Goal: Task Accomplishment & Management: Complete application form

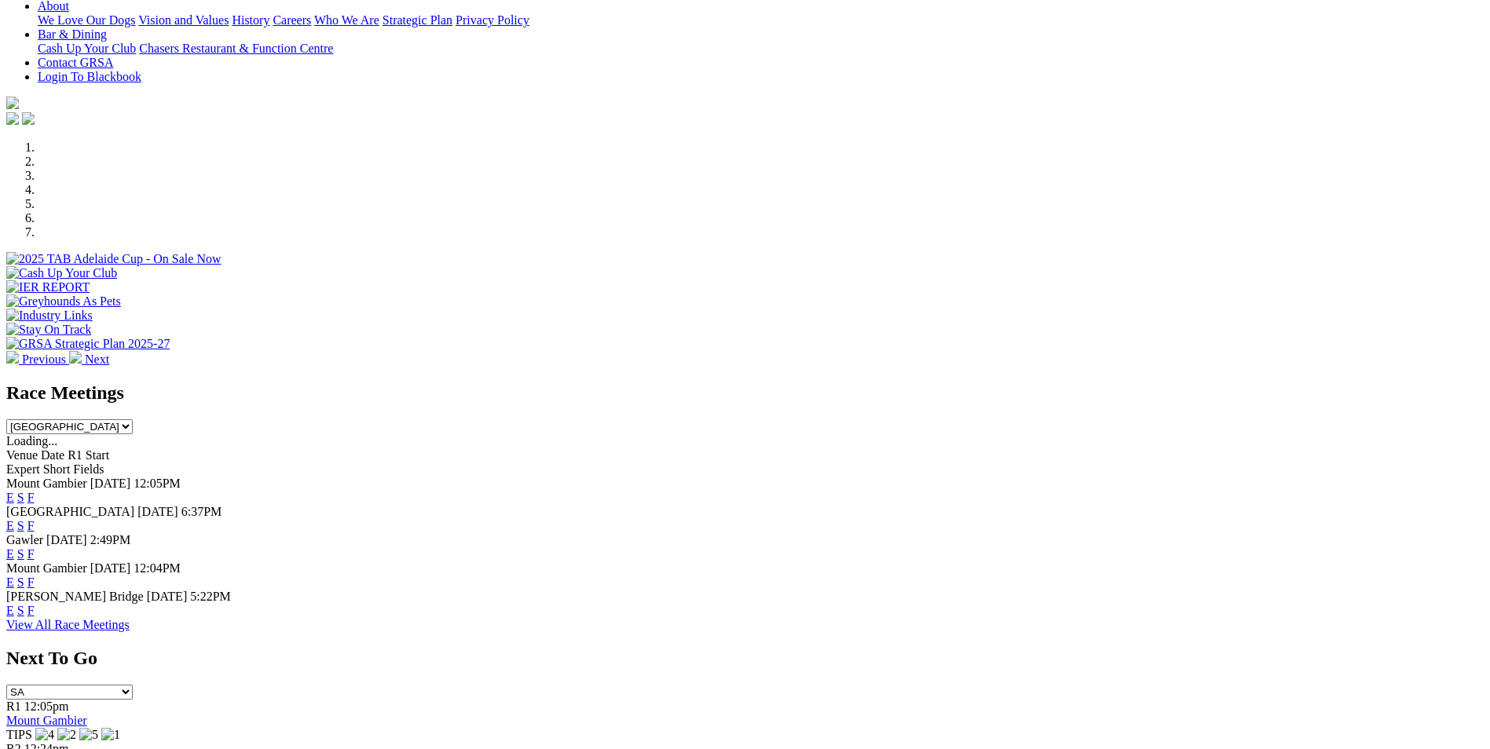
scroll to position [393, 0]
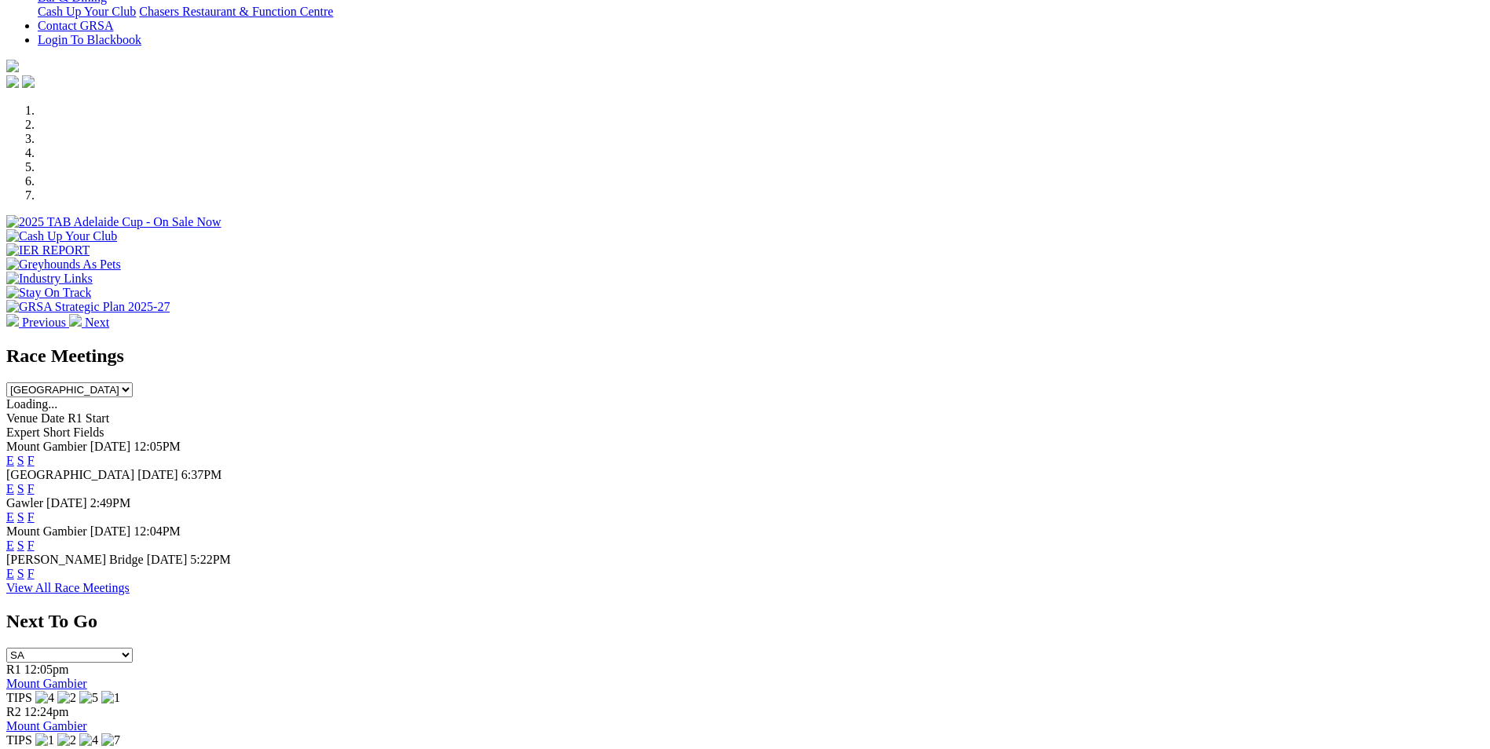
click at [35, 482] on link "F" at bounding box center [30, 488] width 7 height 13
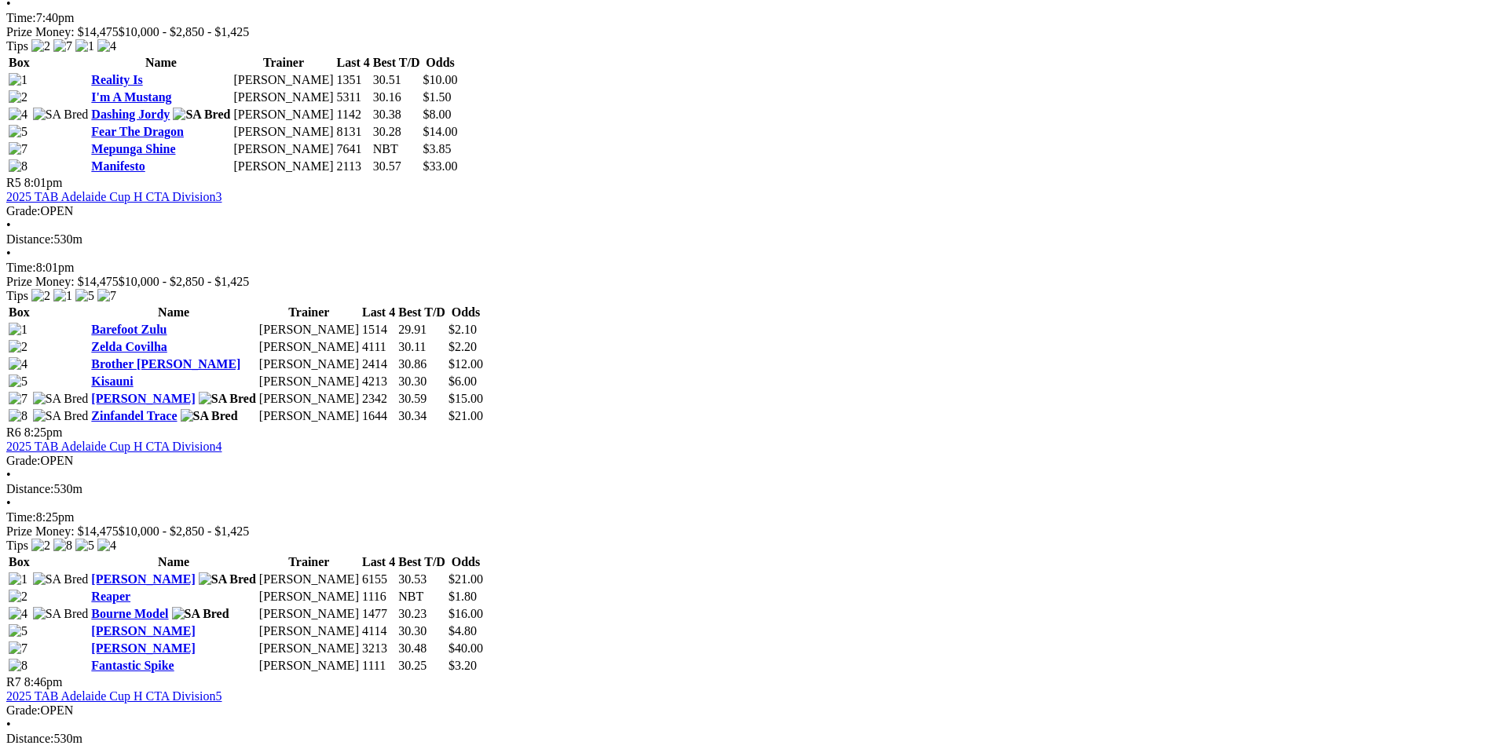
scroll to position [1964, 0]
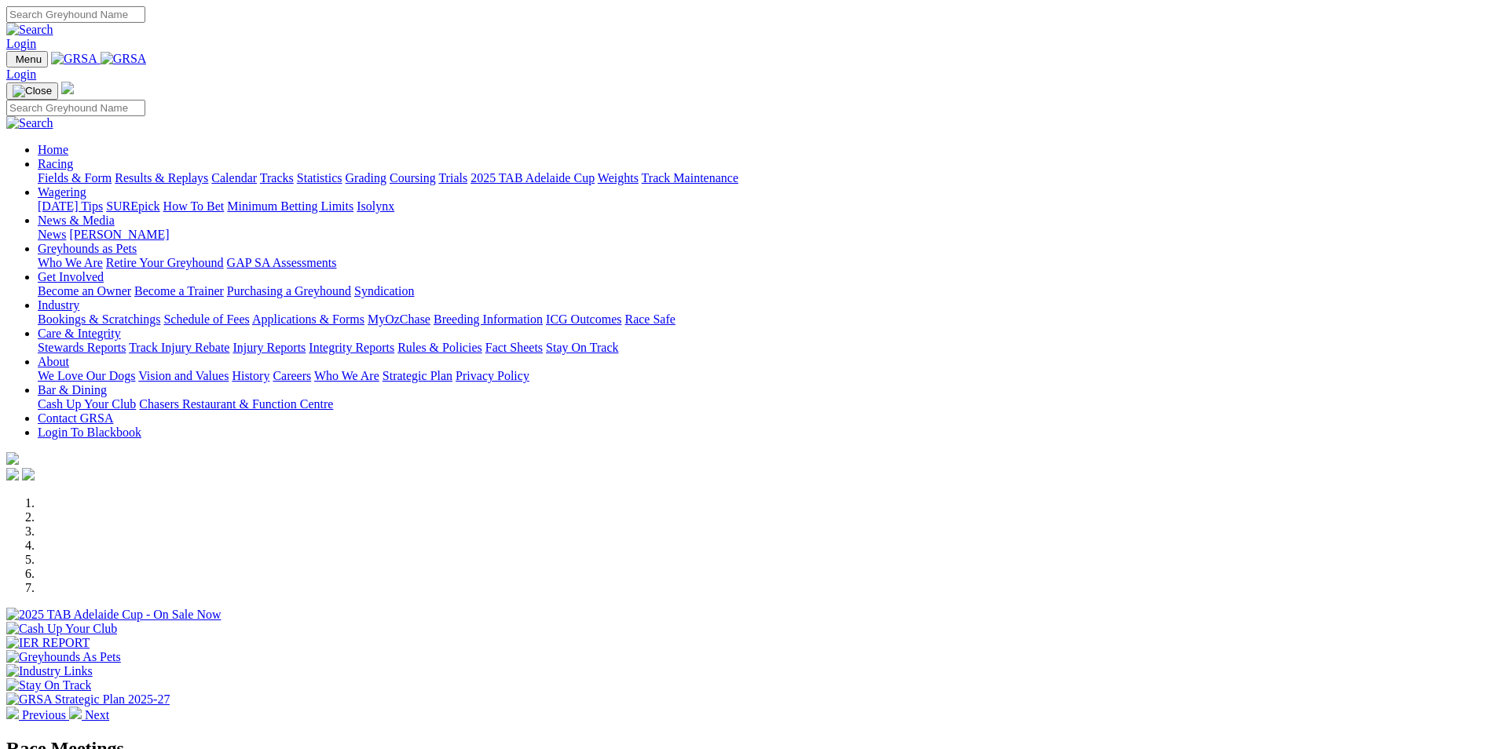
scroll to position [314, 0]
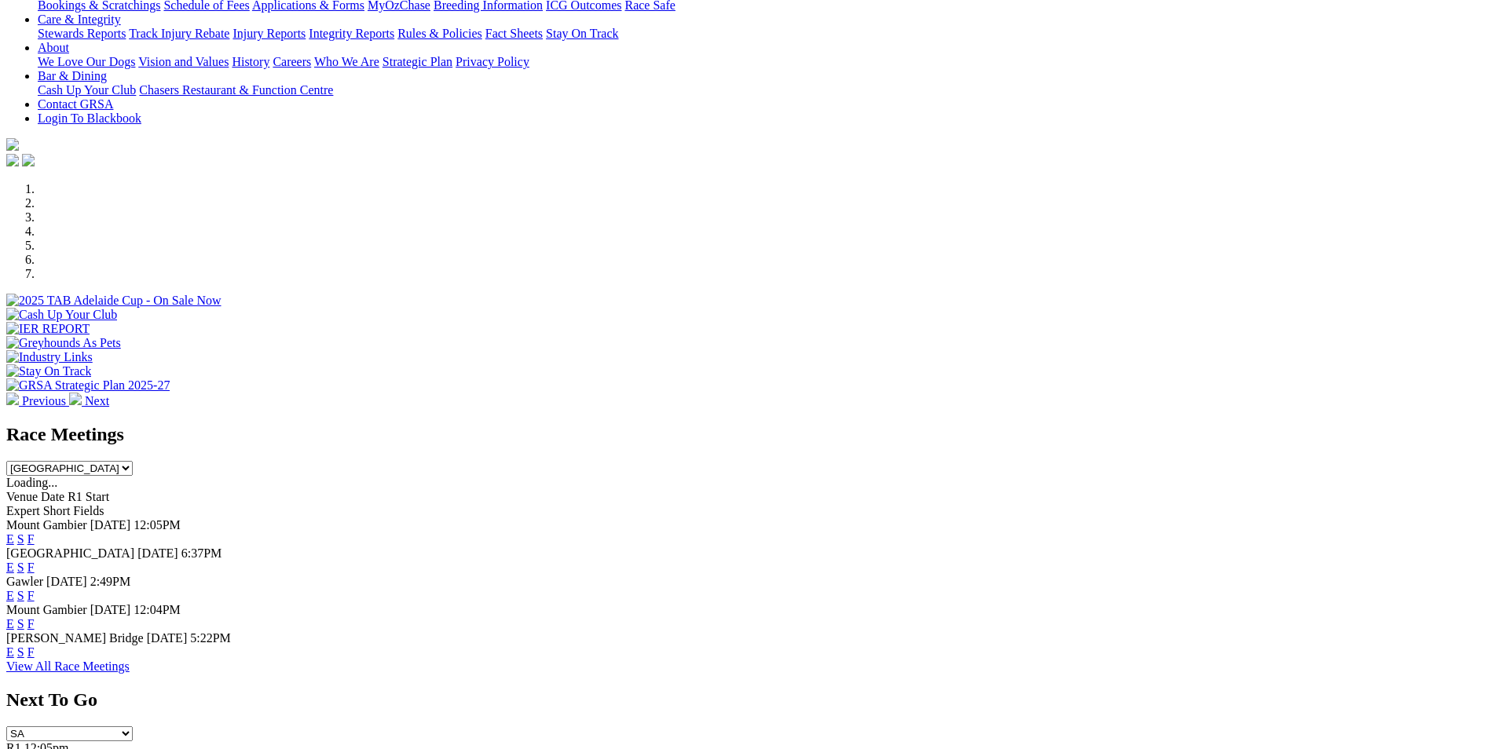
click at [35, 561] on link "F" at bounding box center [30, 567] width 7 height 13
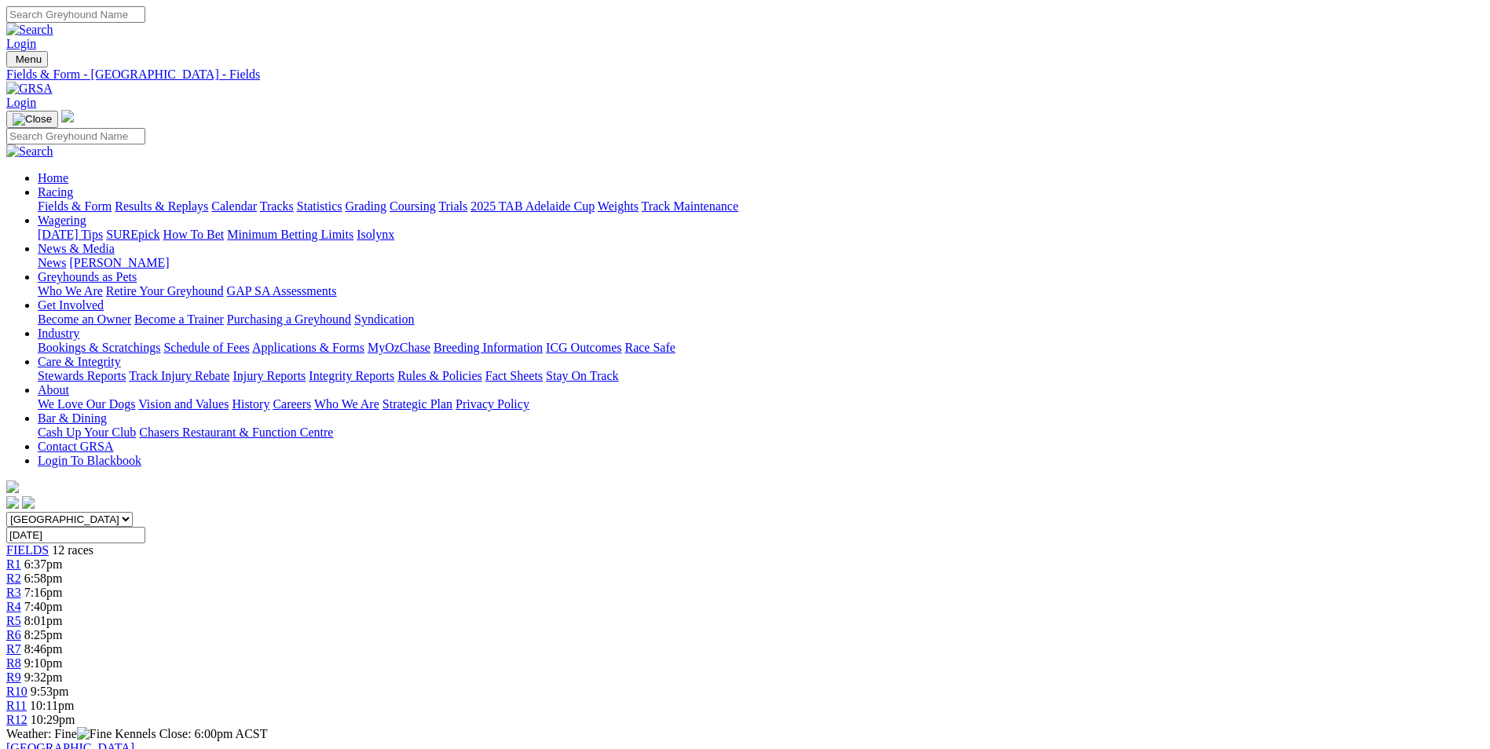
click at [160, 341] on link "Bookings & Scratchings" at bounding box center [99, 347] width 123 height 13
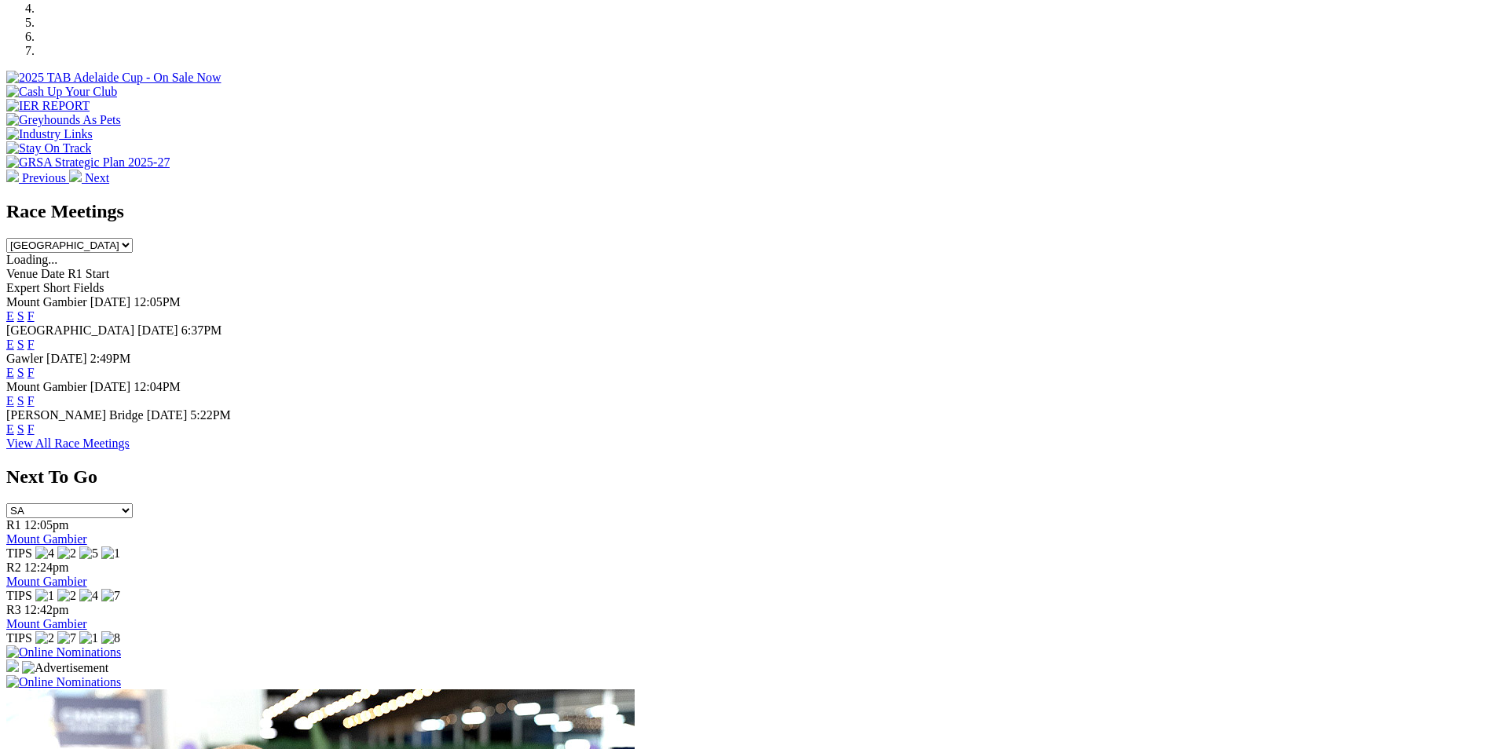
scroll to position [550, 0]
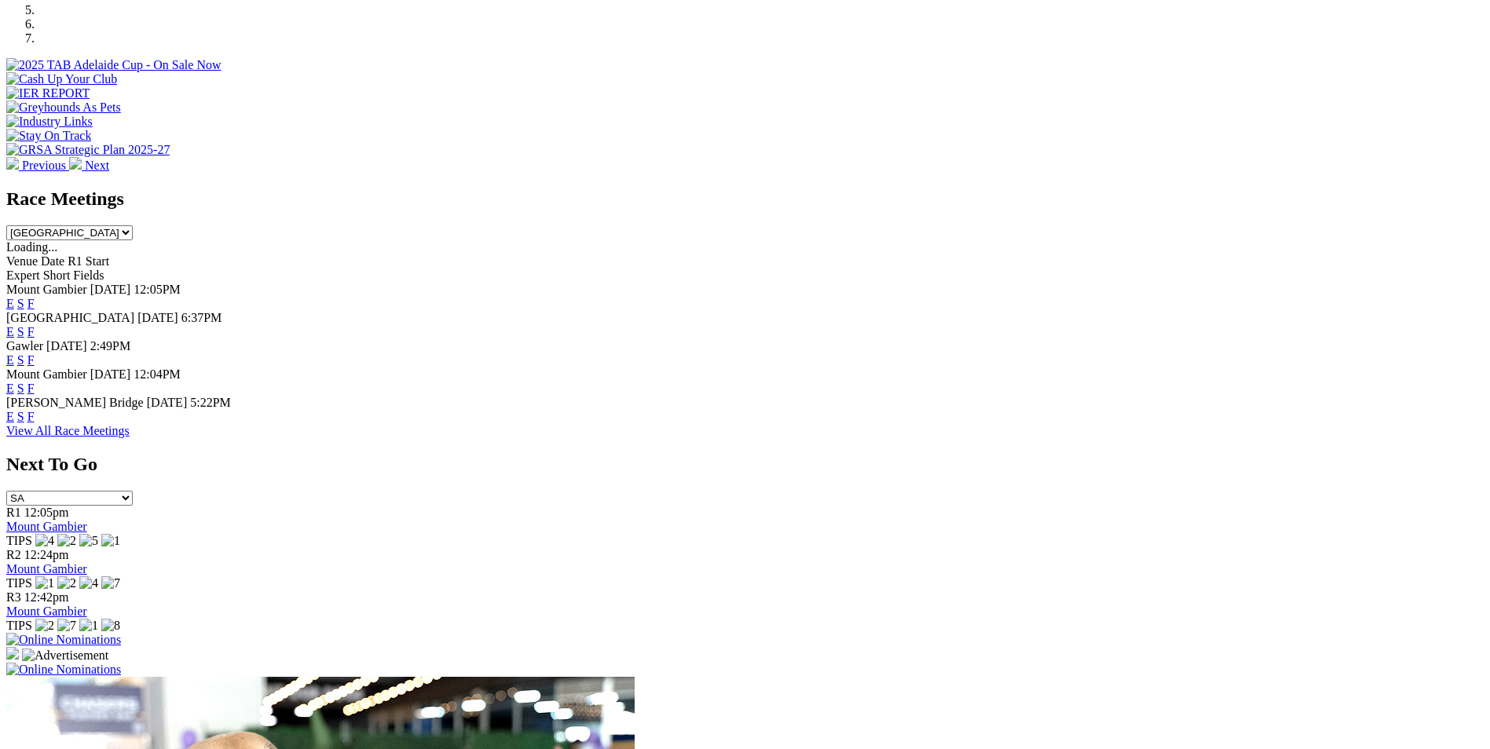
click at [35, 297] on link "F" at bounding box center [30, 303] width 7 height 13
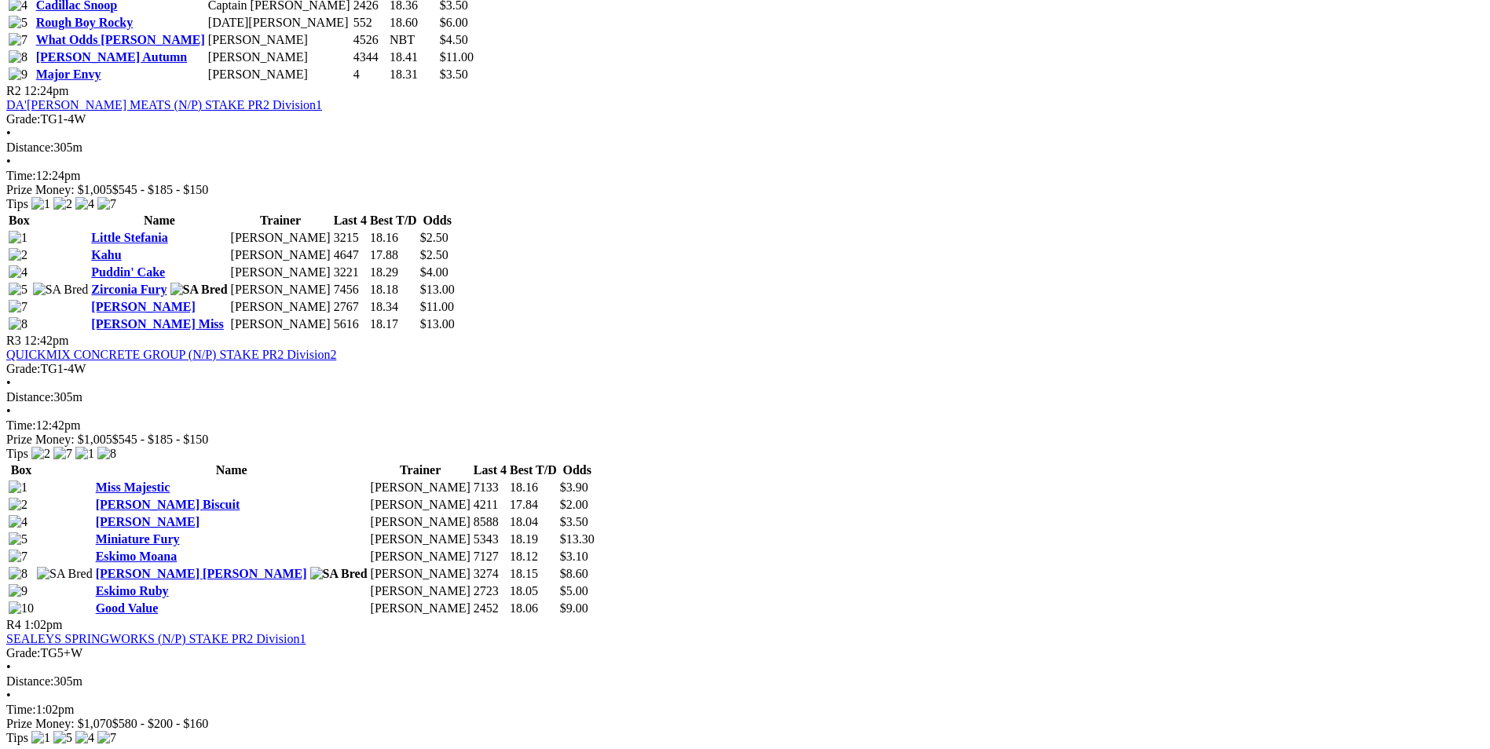
scroll to position [1021, 0]
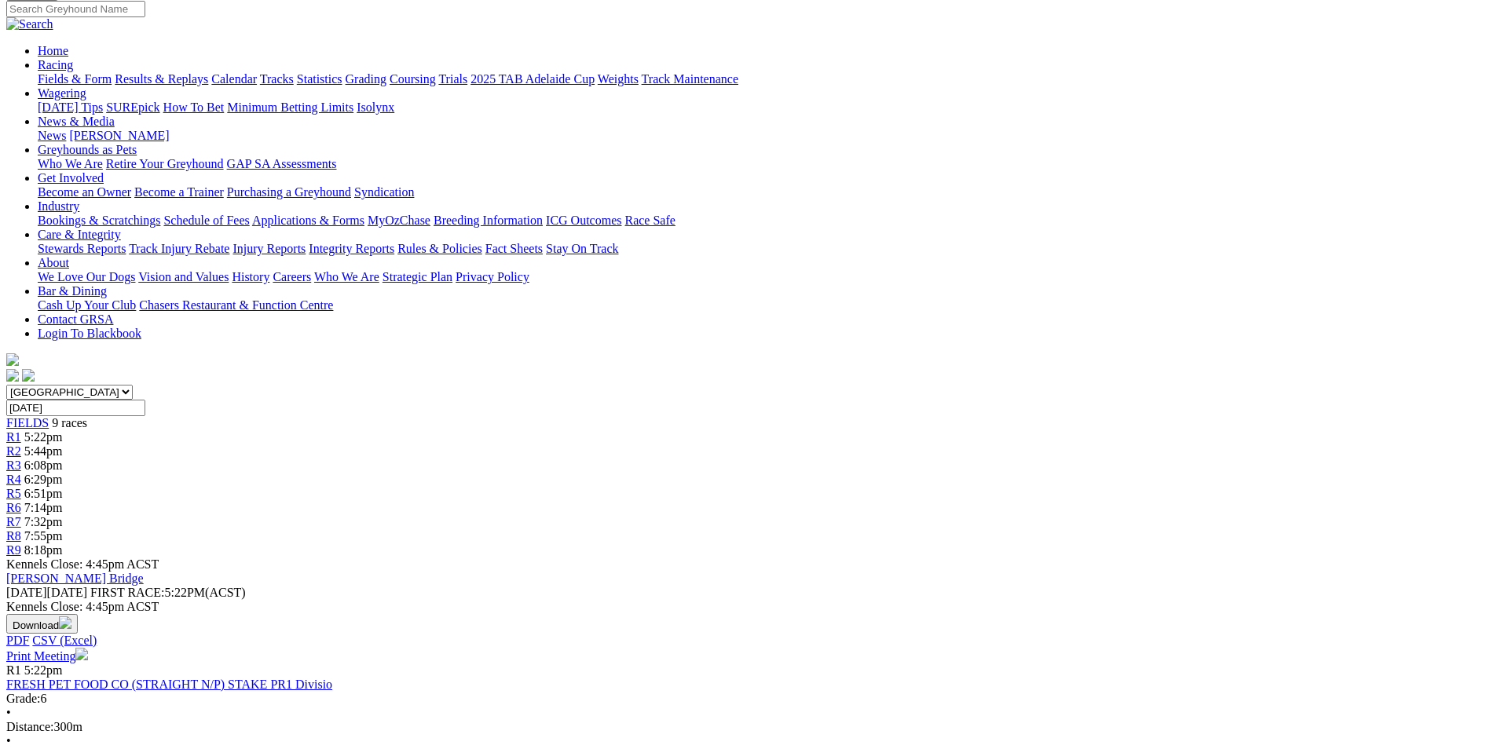
scroll to position [157, 0]
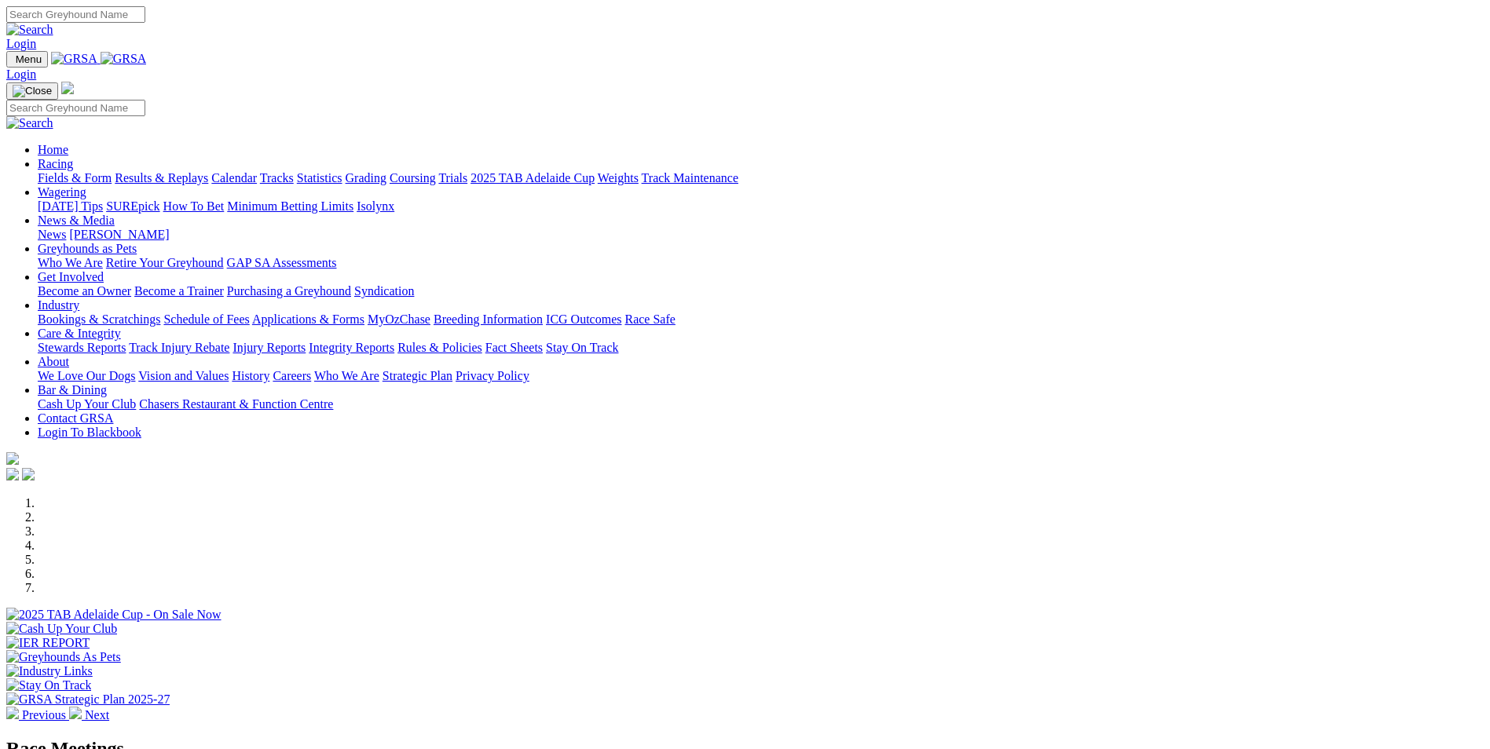
click at [208, 171] on link "Results & Replays" at bounding box center [161, 177] width 93 height 13
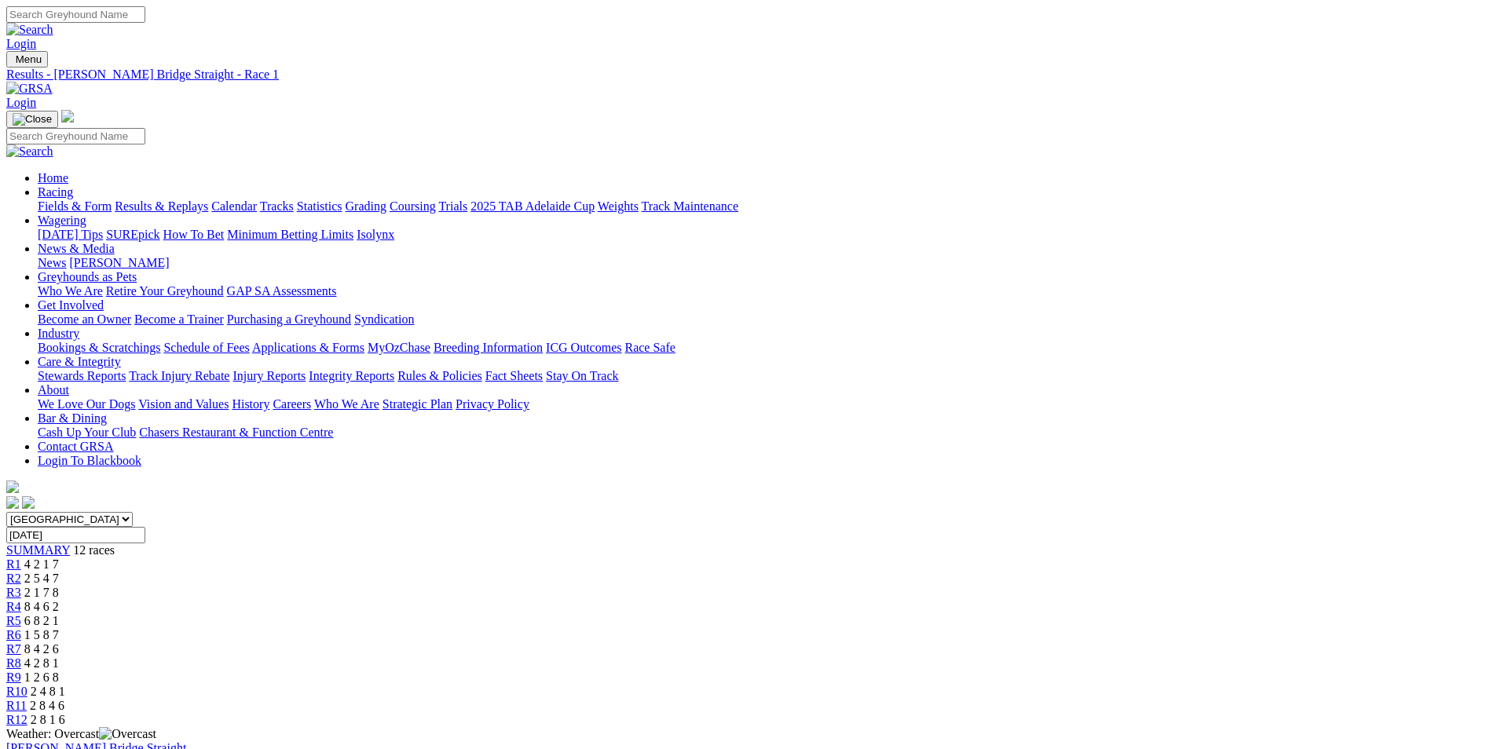
click at [59, 572] on span "2 5 4 7" at bounding box center [41, 578] width 35 height 13
click at [547, 586] on div "R3 2 1 7 8" at bounding box center [745, 593] width 1478 height 14
click at [21, 600] on span "R4" at bounding box center [13, 606] width 15 height 13
click at [21, 614] on span "R5" at bounding box center [13, 620] width 15 height 13
click at [21, 628] on link "R6" at bounding box center [13, 634] width 15 height 13
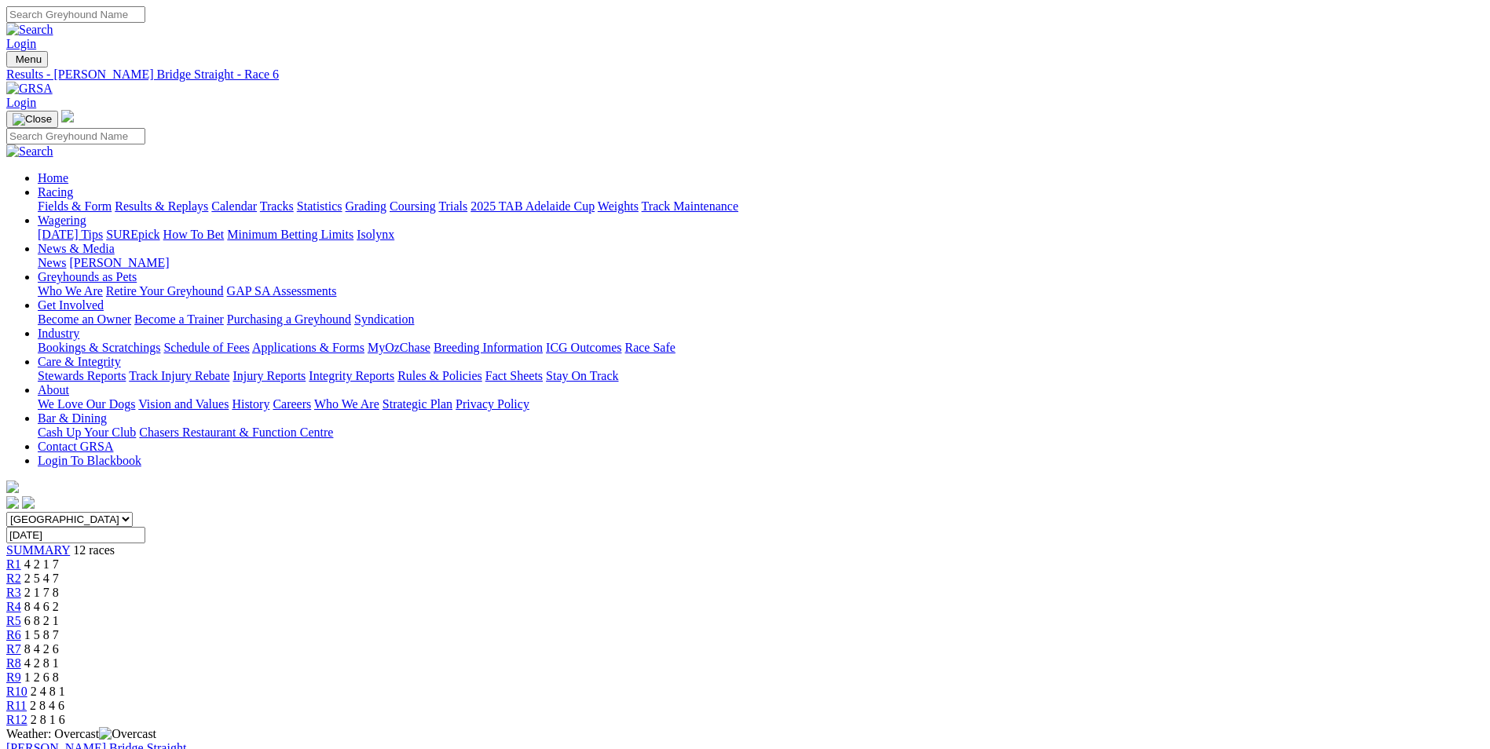
click at [21, 643] on link "R7" at bounding box center [13, 649] width 15 height 13
click at [21, 657] on link "R8" at bounding box center [13, 663] width 15 height 13
click at [21, 671] on span "R9" at bounding box center [13, 677] width 15 height 13
click at [27, 685] on link "R10" at bounding box center [16, 691] width 21 height 13
click at [27, 699] on link "R11" at bounding box center [16, 705] width 20 height 13
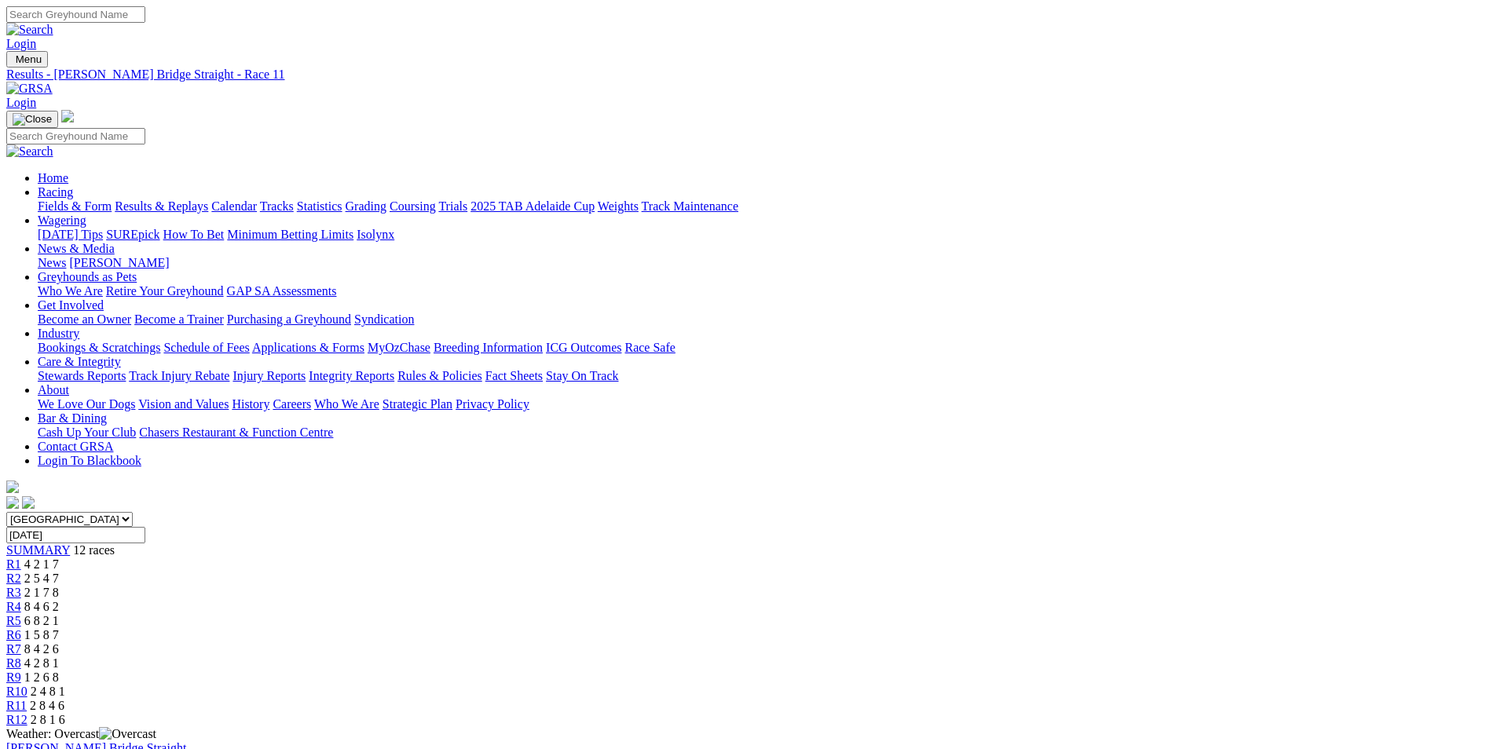
click at [27, 713] on link "R12" at bounding box center [16, 719] width 21 height 13
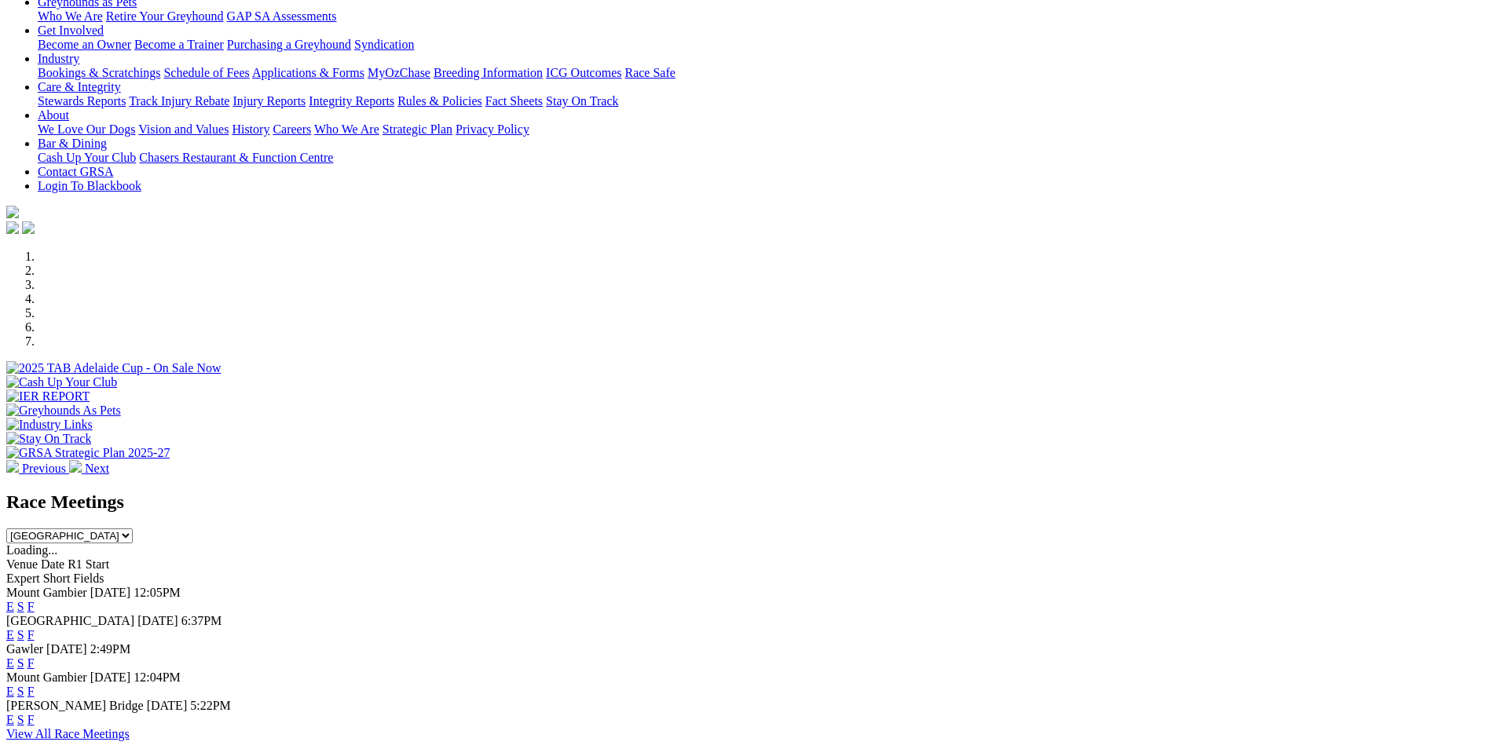
scroll to position [393, 0]
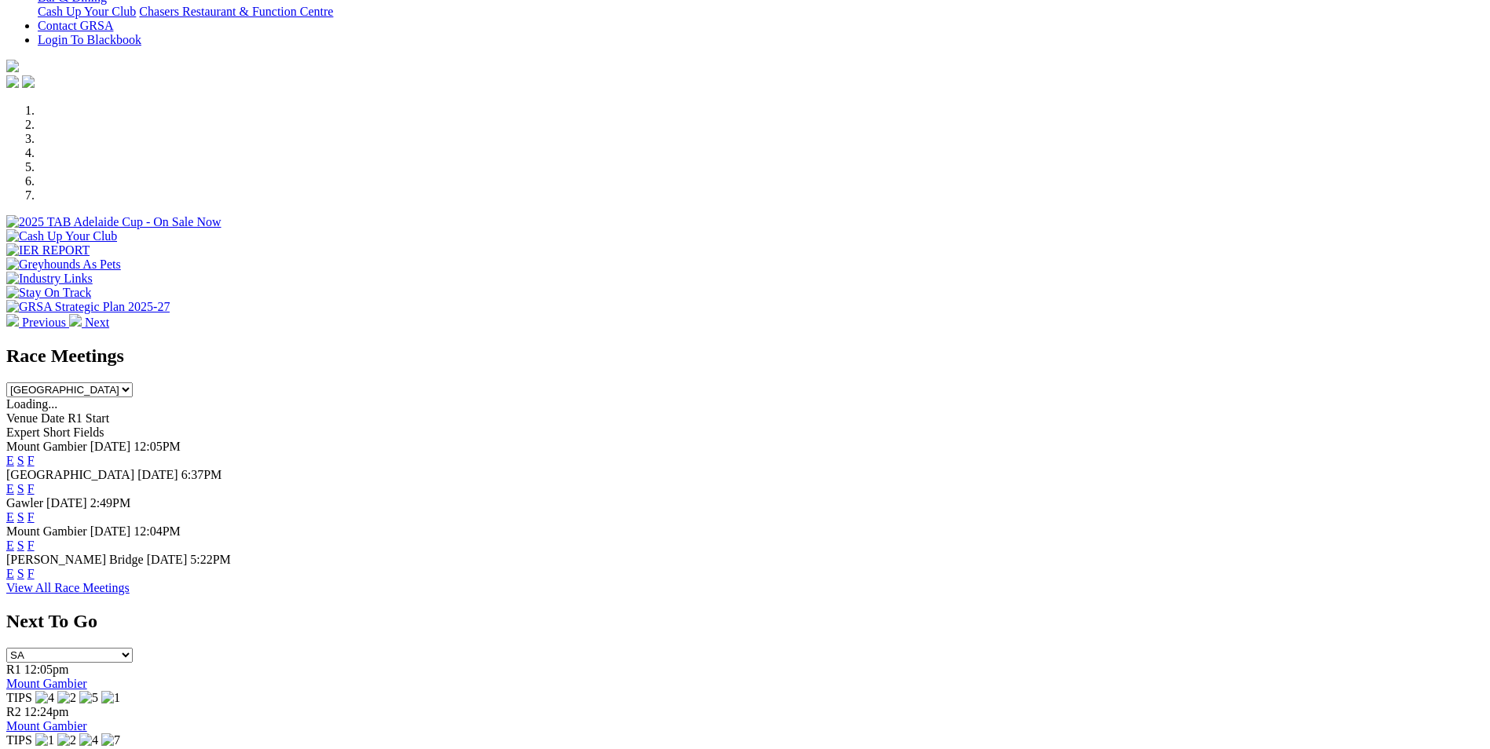
click at [35, 482] on link "F" at bounding box center [30, 488] width 7 height 13
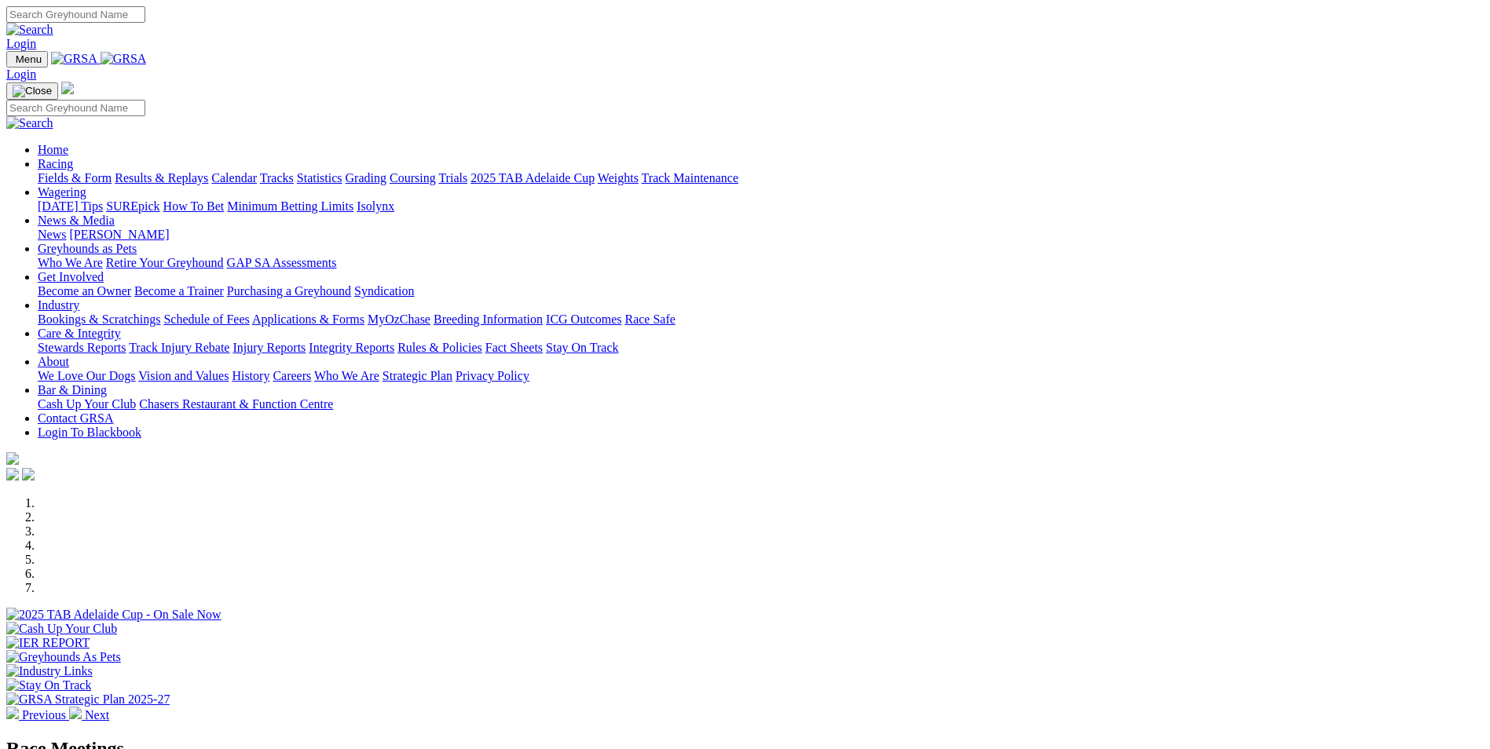
scroll to position [393, 0]
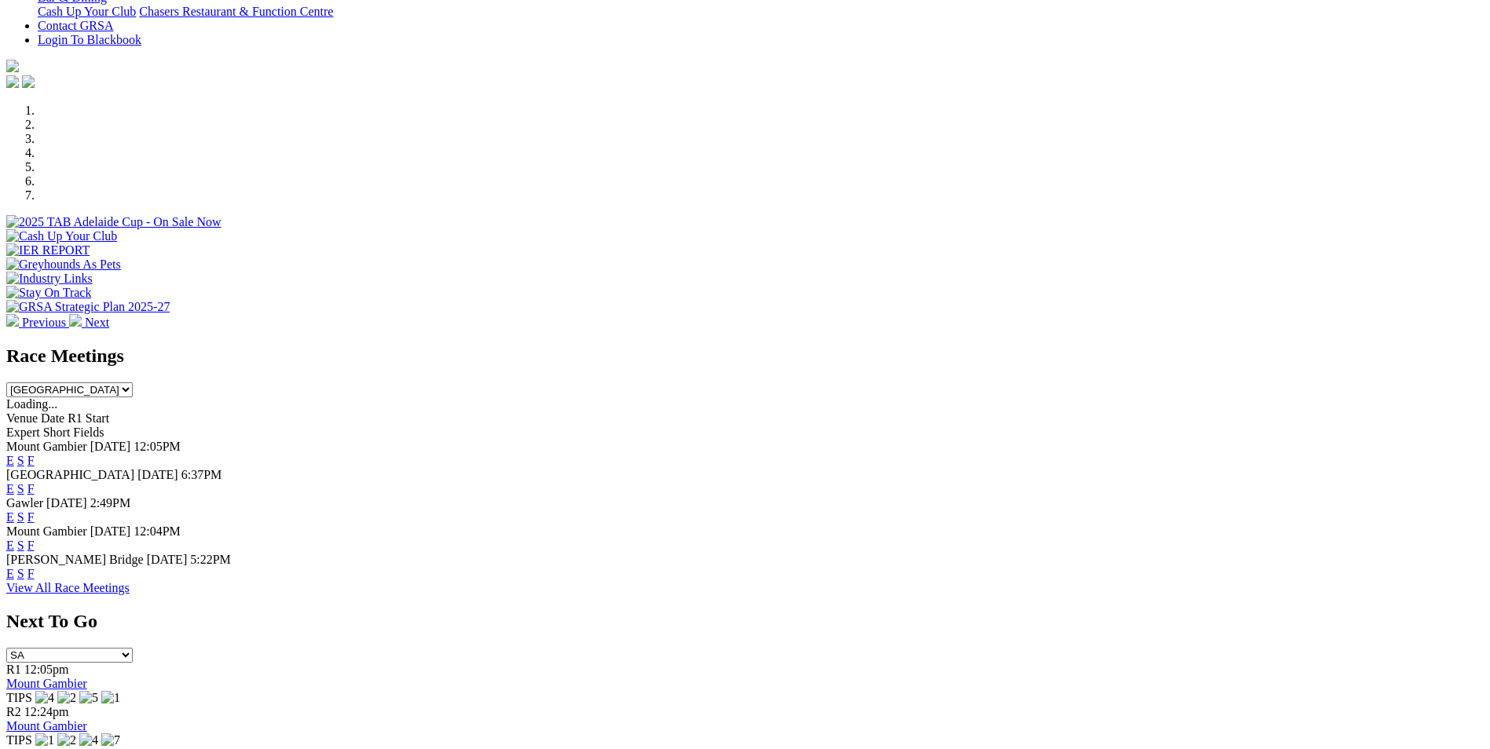
click at [35, 482] on link "F" at bounding box center [30, 488] width 7 height 13
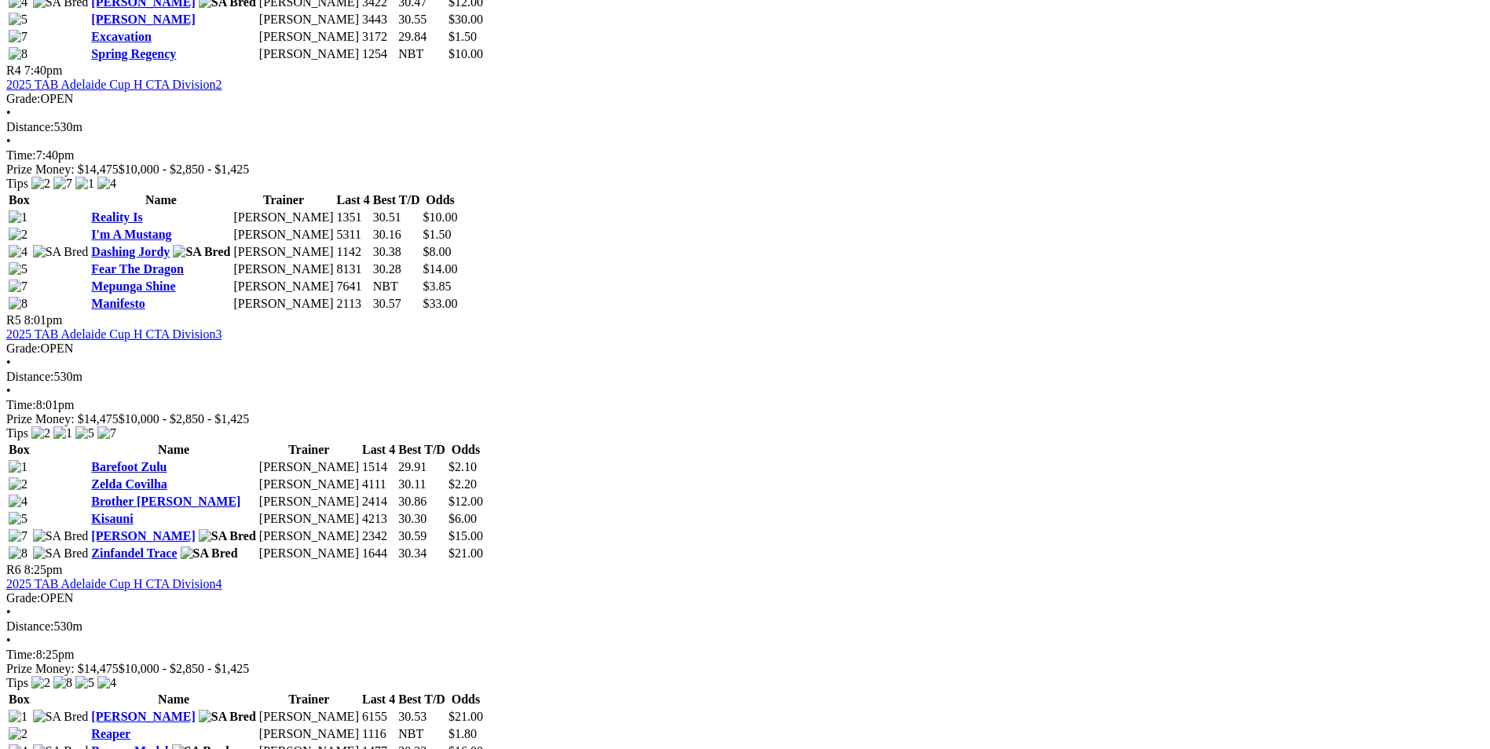
scroll to position [1807, 0]
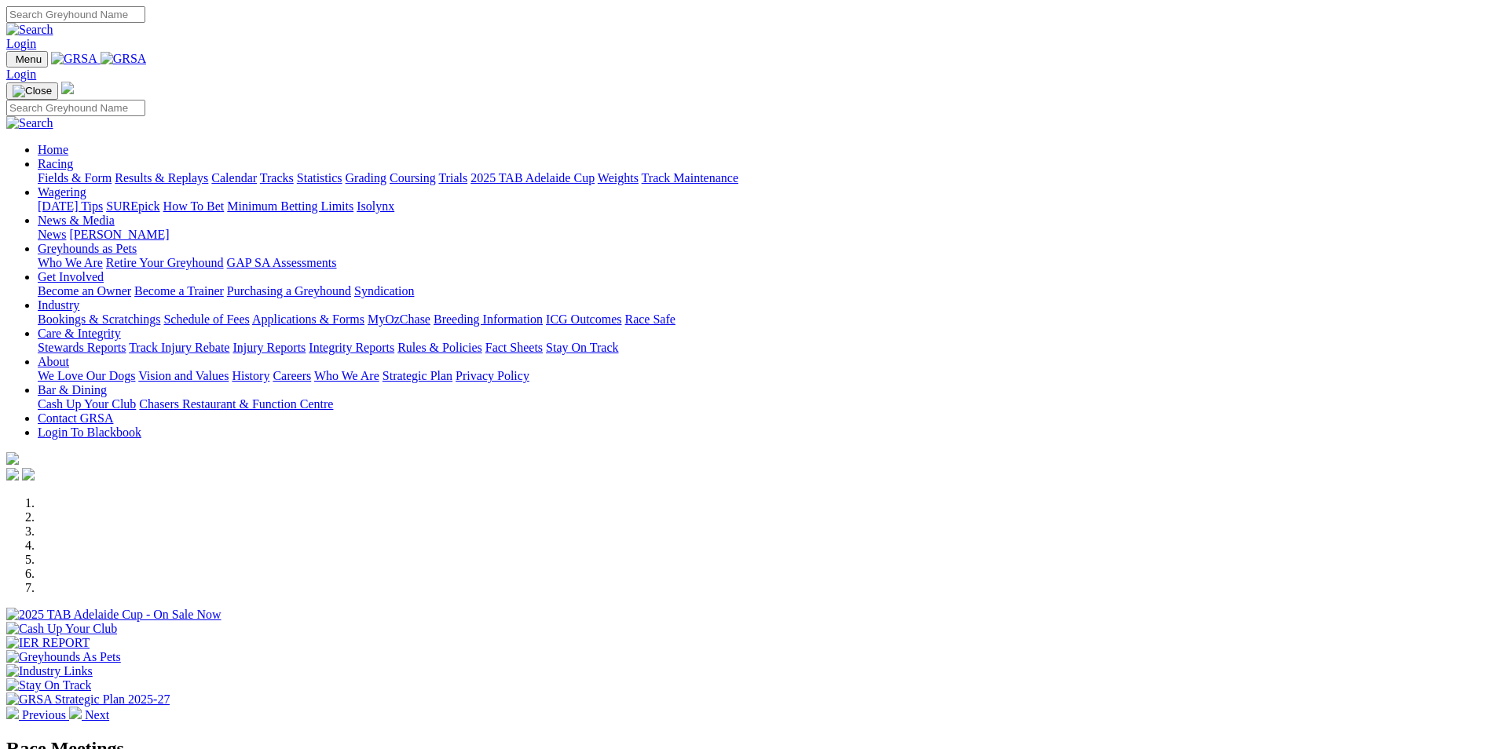
click at [208, 171] on link "Results & Replays" at bounding box center [161, 177] width 93 height 13
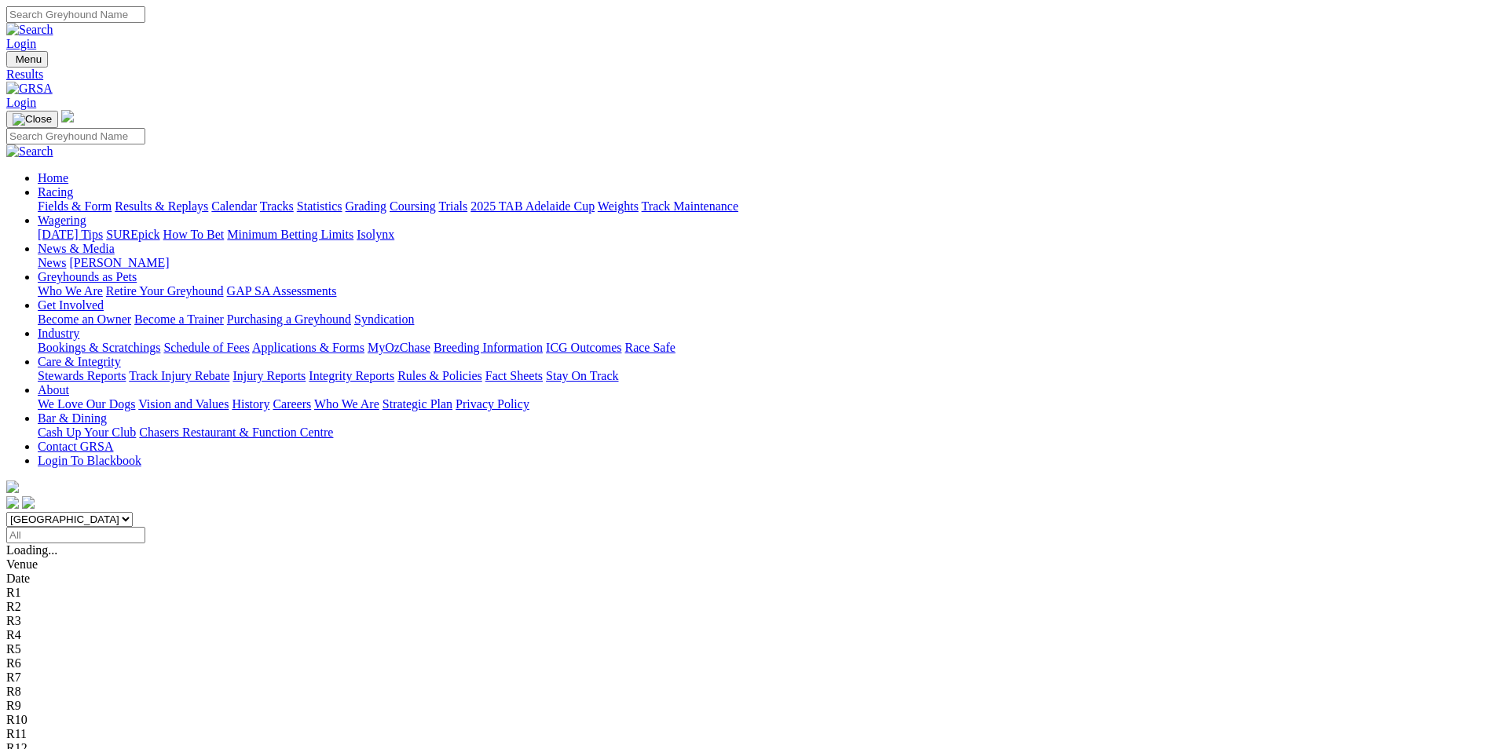
click at [160, 341] on link "Bookings & Scratchings" at bounding box center [99, 347] width 123 height 13
